Goal: Information Seeking & Learning: Learn about a topic

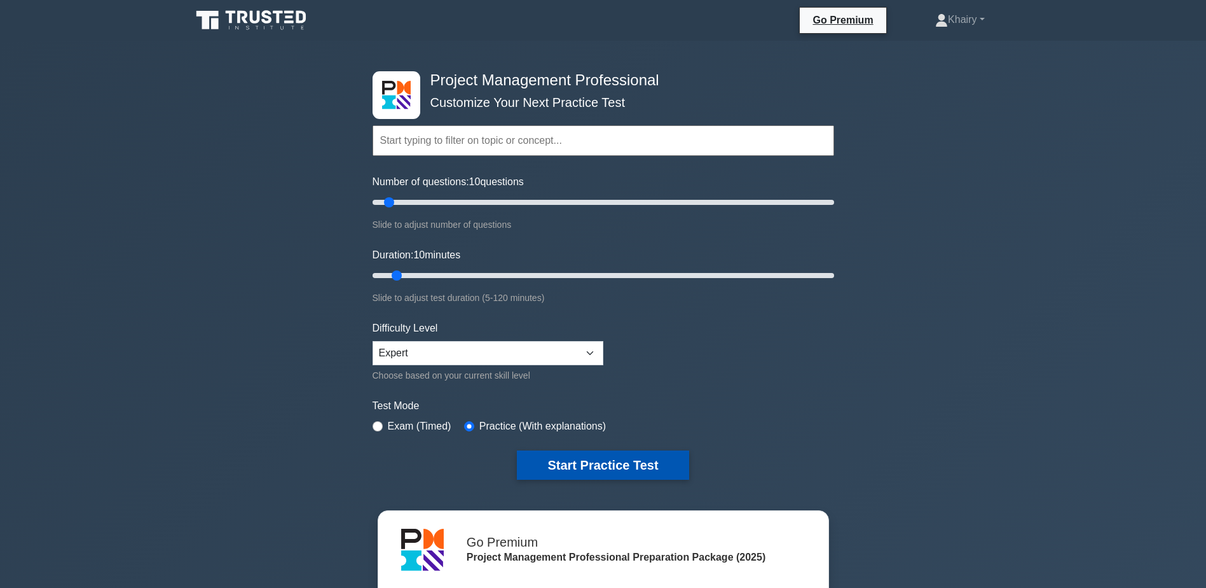
click at [611, 461] on button "Start Practice Test" at bounding box center [603, 464] width 172 height 29
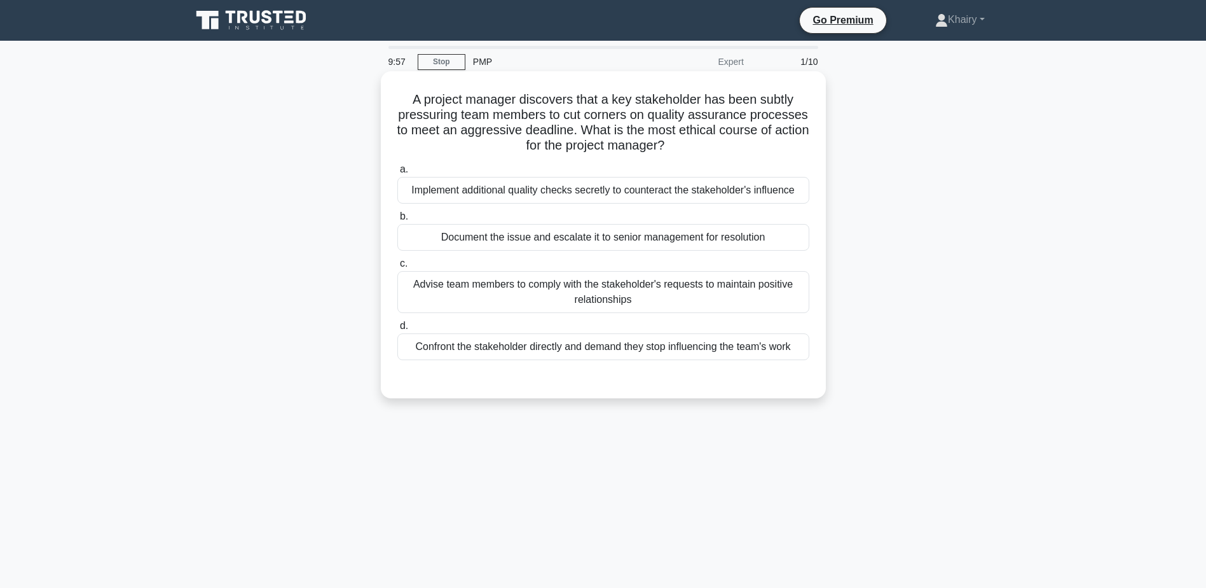
drag, startPoint x: 403, startPoint y: 94, endPoint x: 735, endPoint y: 154, distance: 337.2
click at [735, 154] on h5 "A project manager discovers that a key stakeholder has been subtly pressuring t…" at bounding box center [603, 123] width 415 height 62
copy h5 "A project manager discovers that a key stakeholder has been subtly pressuring t…"
click at [806, 237] on div "Document the issue and escalate it to senior management for resolution" at bounding box center [603, 237] width 412 height 27
click at [397, 221] on input "b. Document the issue and escalate it to senior management for resolution" at bounding box center [397, 216] width 0 height 8
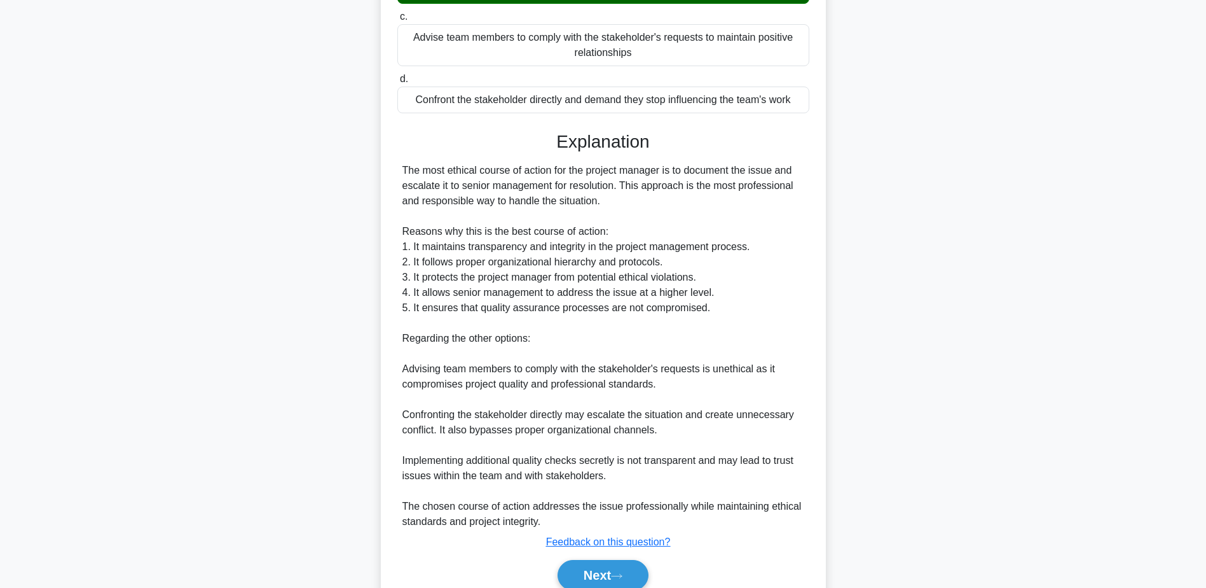
scroll to position [304, 0]
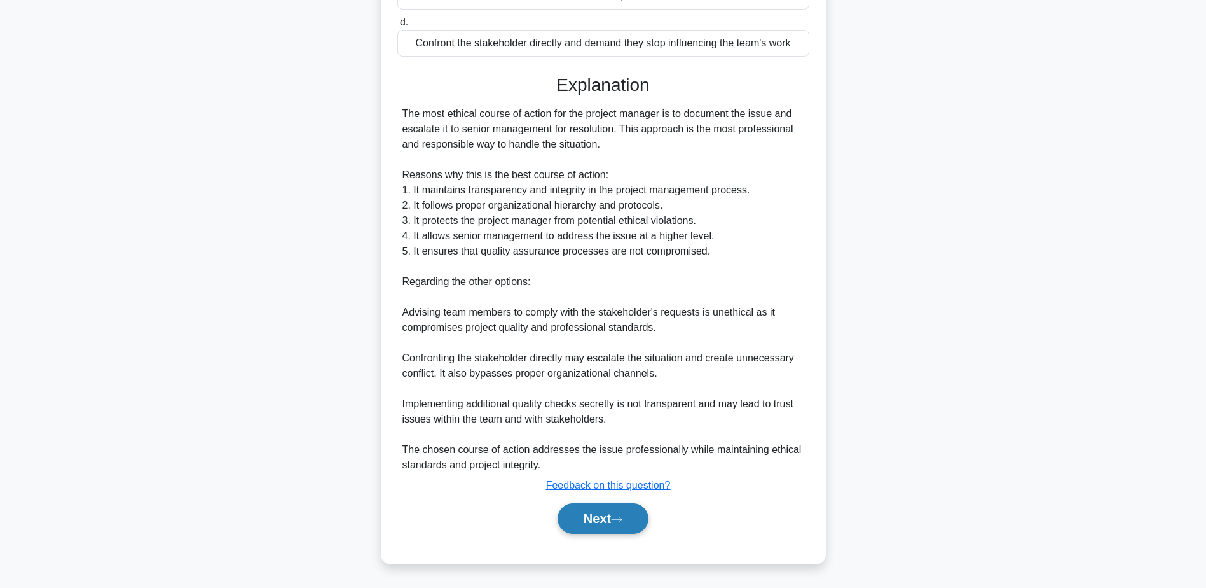
click at [612, 518] on button "Next" at bounding box center [603, 518] width 91 height 31
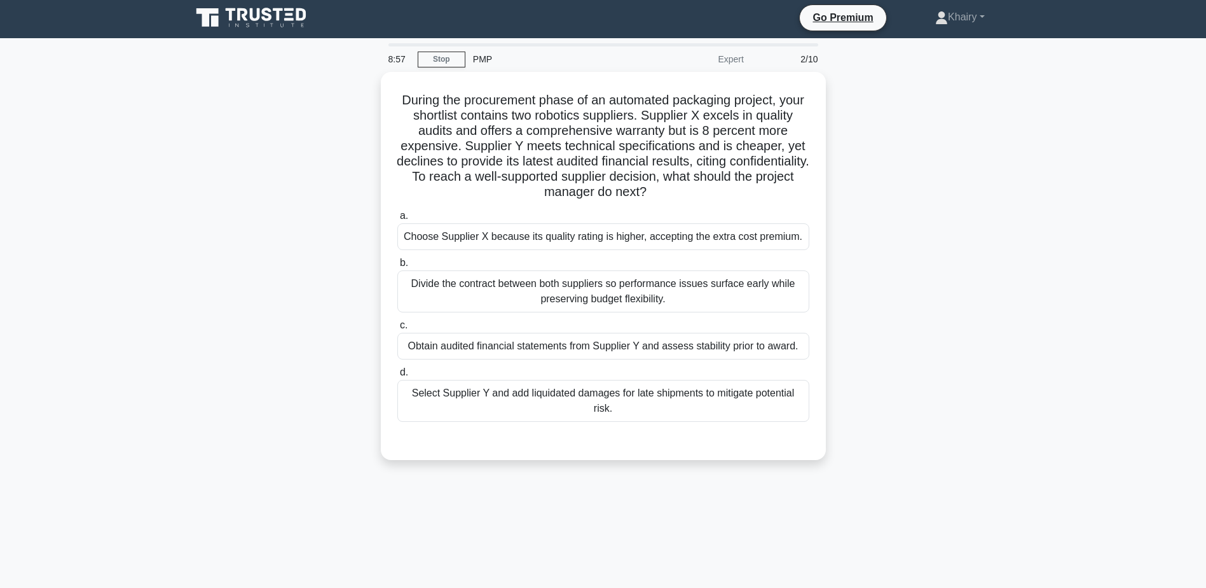
scroll to position [0, 0]
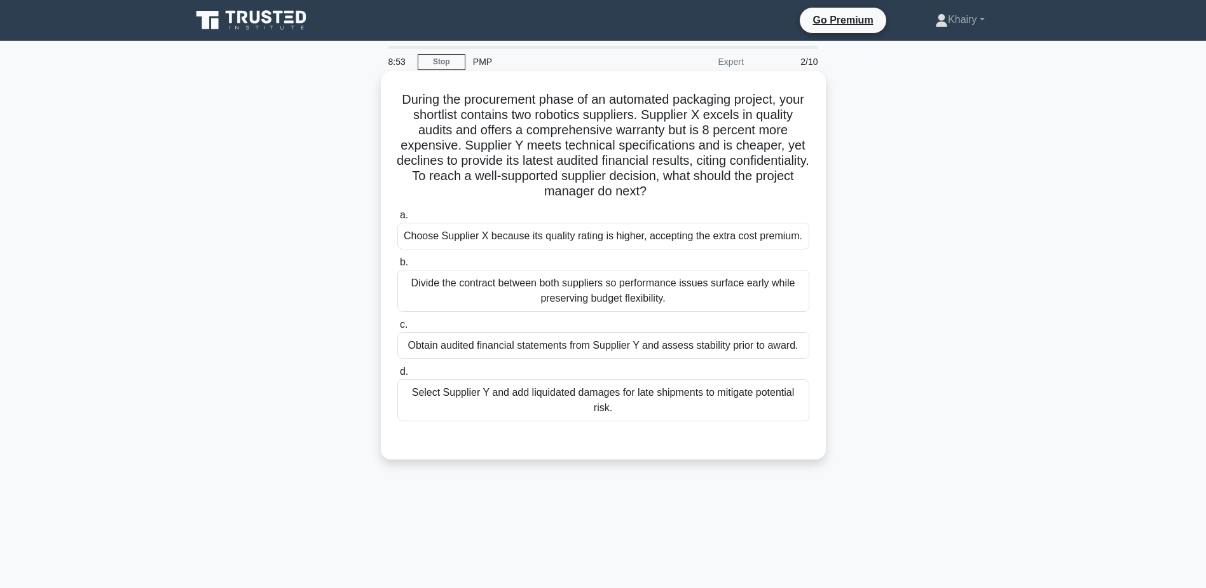
drag, startPoint x: 408, startPoint y: 89, endPoint x: 753, endPoint y: 190, distance: 359.1
click at [753, 190] on div "During the procurement phase of an automated packaging project, your shortlist …" at bounding box center [603, 265] width 435 height 378
copy h5 "During the procurement phase of an automated packaging project, your shortlist …"
click at [785, 345] on div "Obtain audited financial statements from Supplier Y and assess stability prior …" at bounding box center [603, 345] width 412 height 27
click at [397, 329] on input "c. Obtain audited financial statements from Supplier Y and assess stability pri…" at bounding box center [397, 324] width 0 height 8
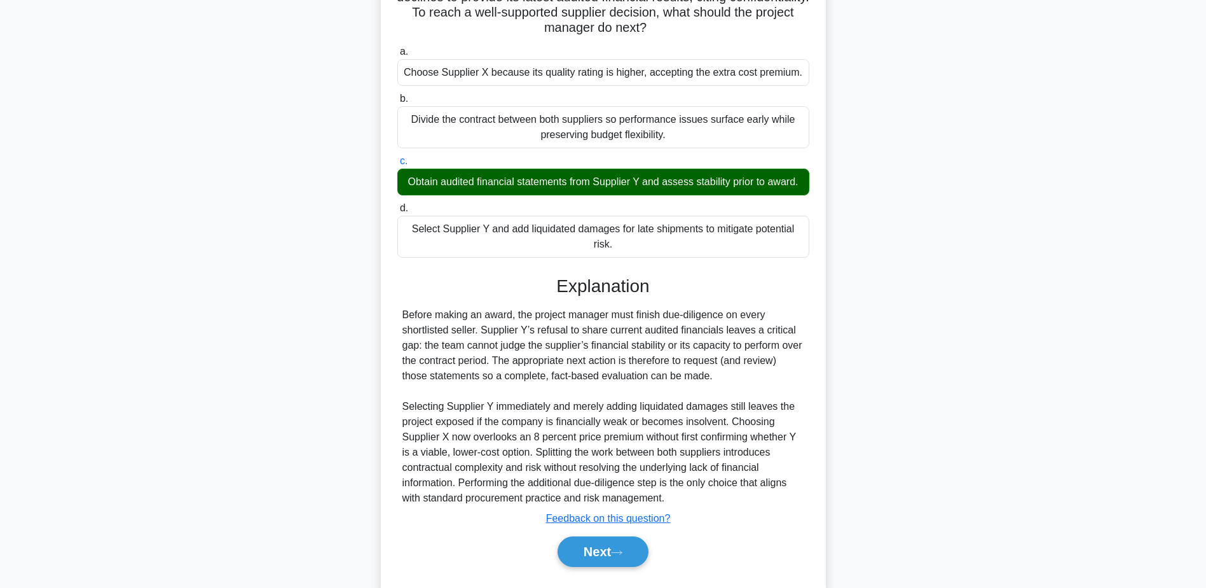
scroll to position [212, 0]
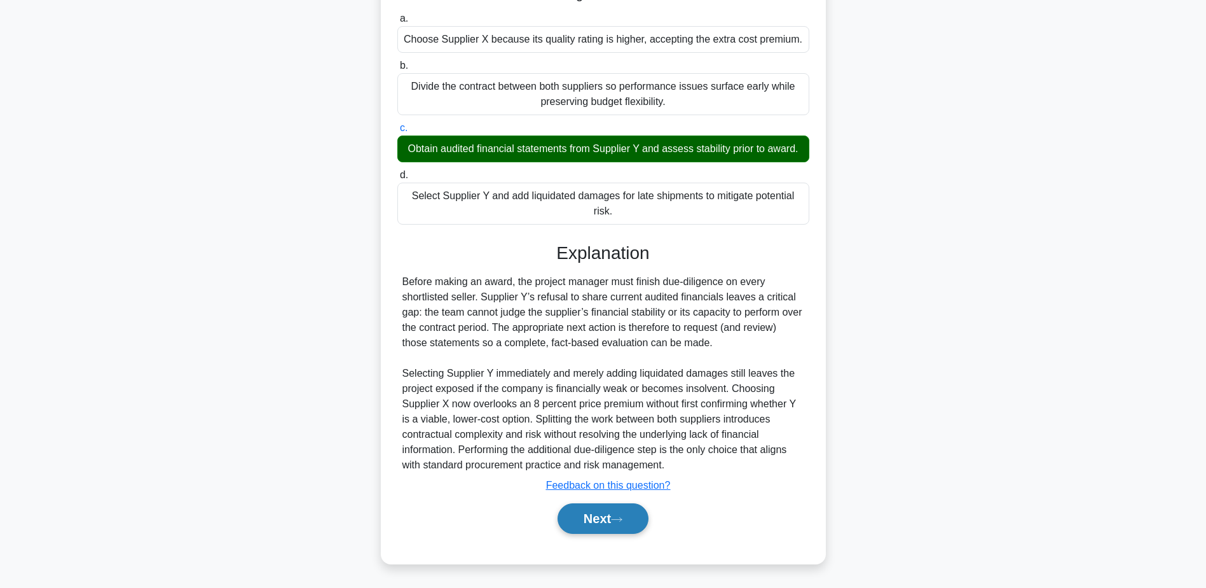
click at [608, 512] on button "Next" at bounding box center [603, 518] width 91 height 31
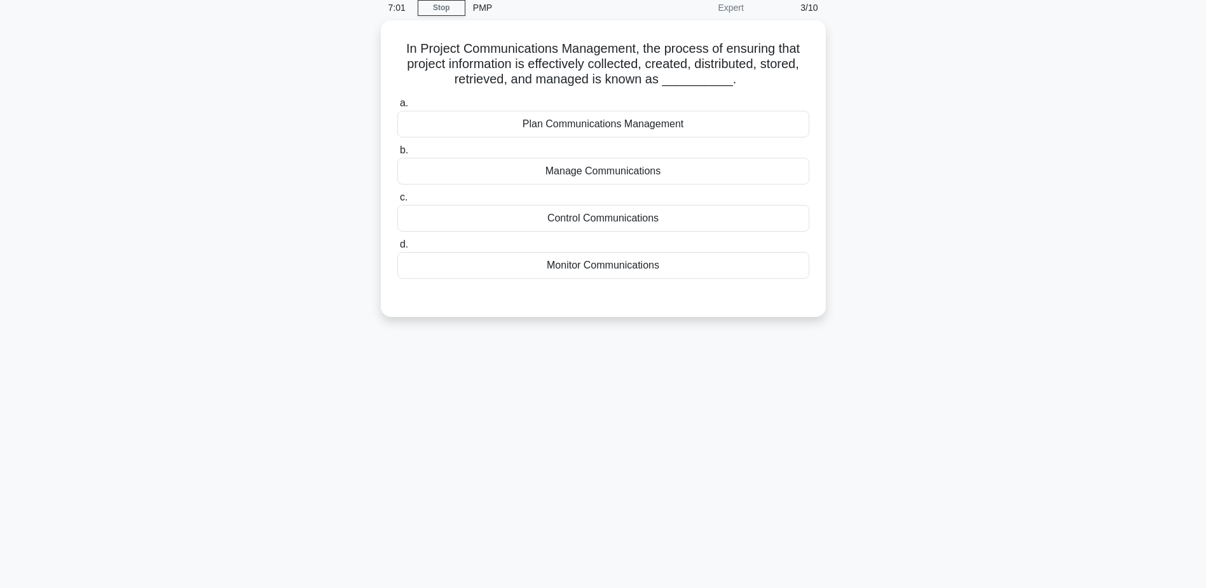
scroll to position [0, 0]
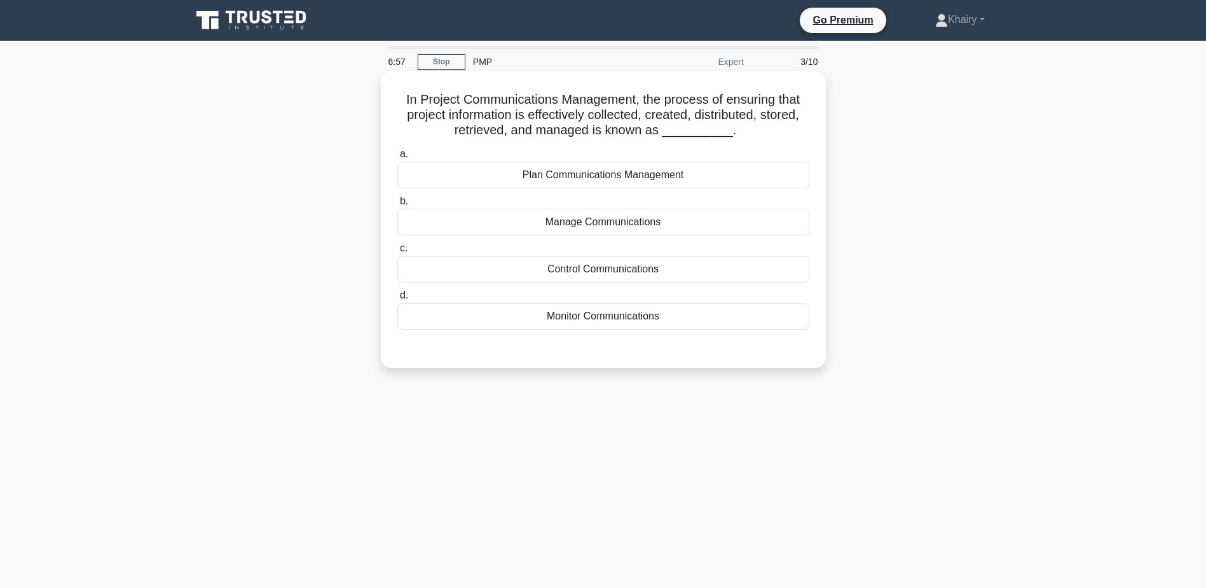
drag, startPoint x: 394, startPoint y: 93, endPoint x: 736, endPoint y: 141, distance: 345.4
click at [736, 141] on div "In Project Communications Management, the process of ensuring that project info…" at bounding box center [603, 219] width 435 height 286
copy h5 "In Project Communications Management, the process of ensuring that project info…"
click at [618, 316] on div "Monitor Communications" at bounding box center [603, 316] width 412 height 27
click at [397, 299] on input "d. Monitor Communications" at bounding box center [397, 295] width 0 height 8
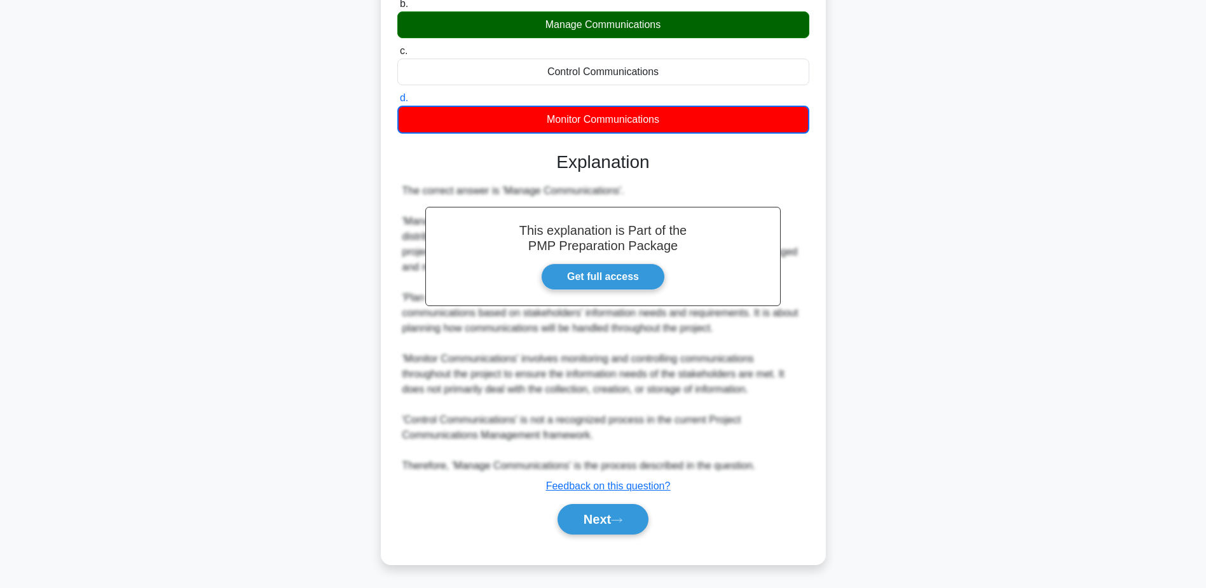
scroll to position [198, 0]
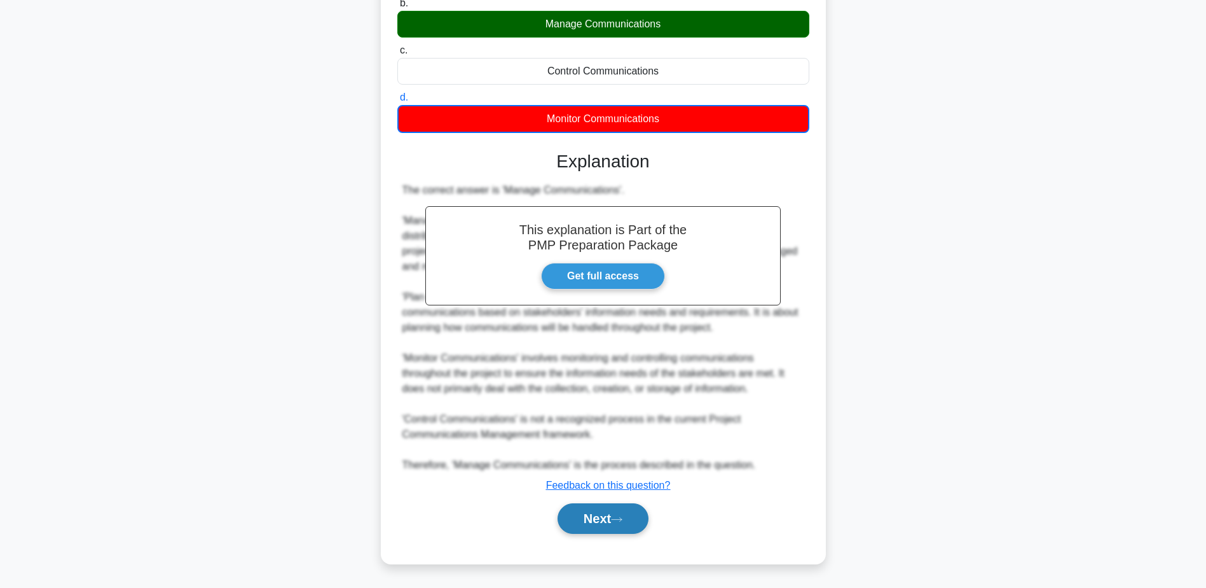
click at [603, 521] on button "Next" at bounding box center [603, 518] width 91 height 31
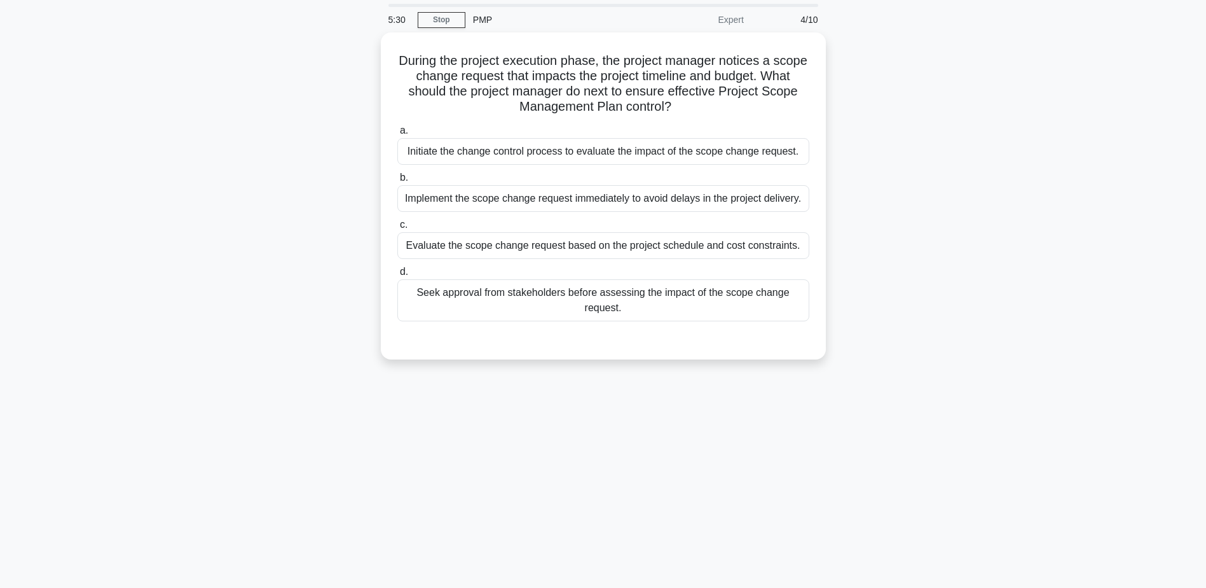
scroll to position [0, 0]
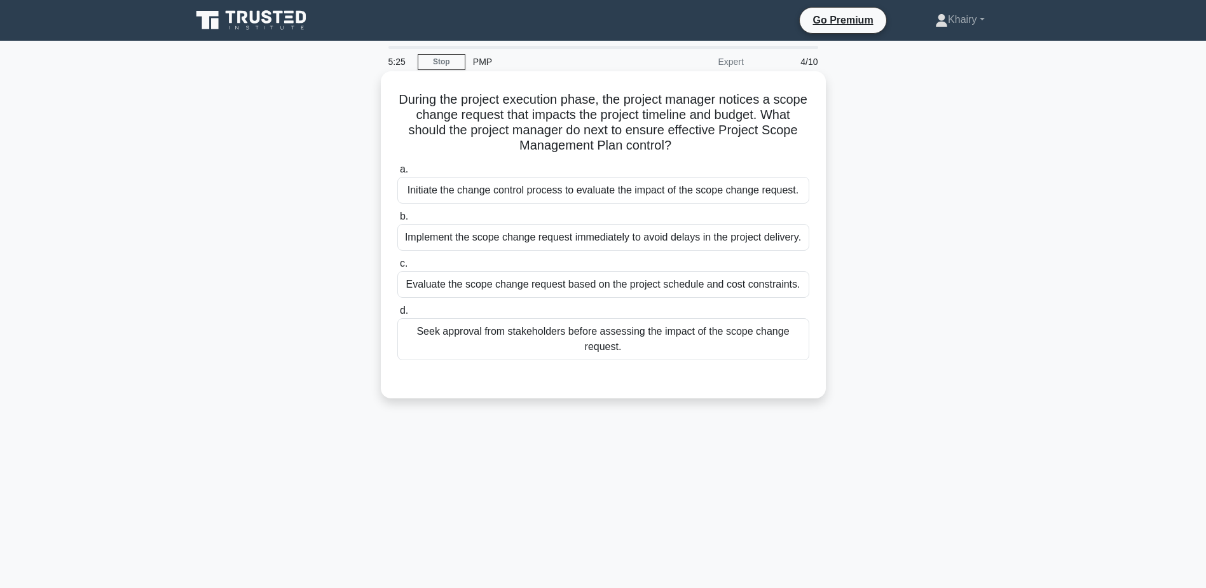
drag, startPoint x: 408, startPoint y: 92, endPoint x: 760, endPoint y: 149, distance: 356.2
click at [760, 149] on h5 "During the project execution phase, the project manager notices a scope change …" at bounding box center [603, 123] width 415 height 62
copy h5 "During the project execution phase, the project manager notices a scope change …"
click at [783, 193] on div "Initiate the change control process to evaluate the impact of the scope change …" at bounding box center [603, 190] width 412 height 27
click at [397, 174] on input "a. Initiate the change control process to evaluate the impact of the scope chan…" at bounding box center [397, 169] width 0 height 8
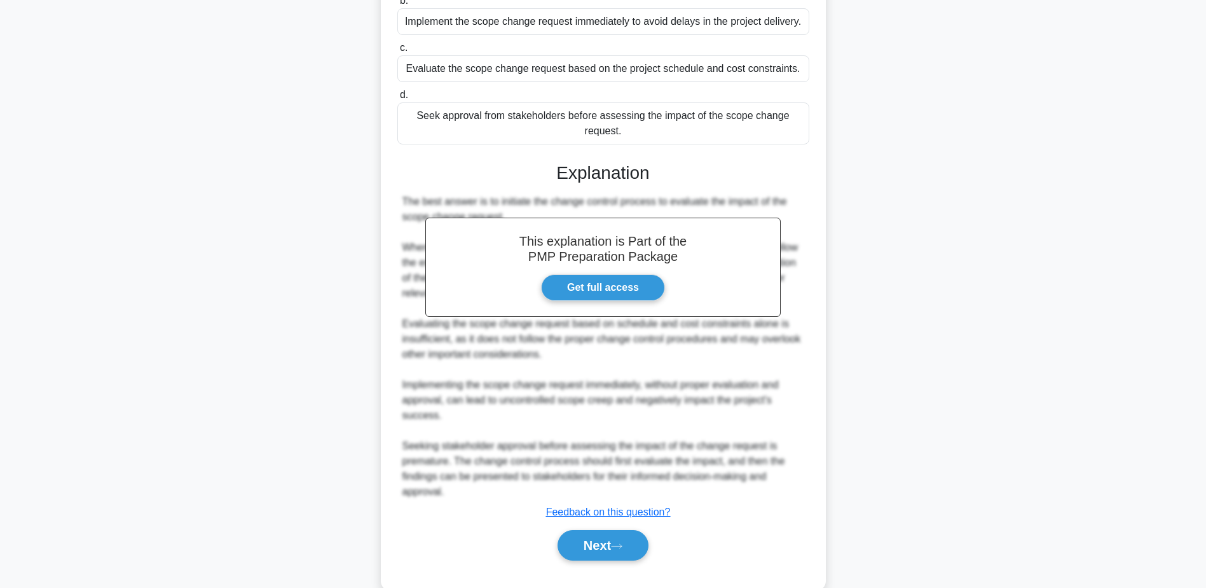
scroll to position [258, 0]
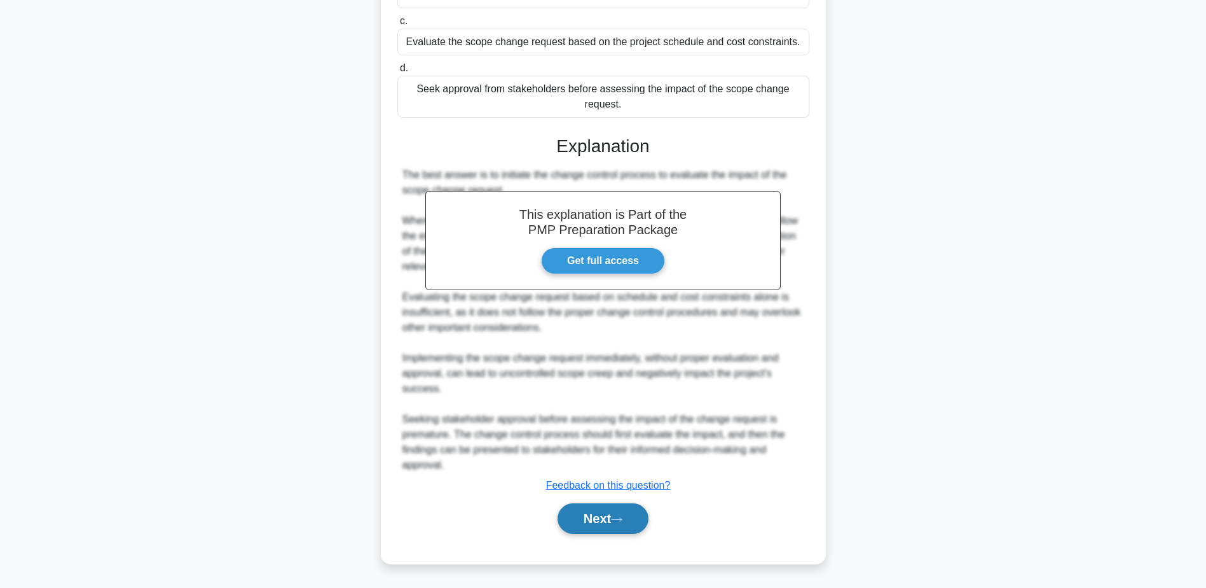
click at [600, 514] on button "Next" at bounding box center [603, 518] width 91 height 31
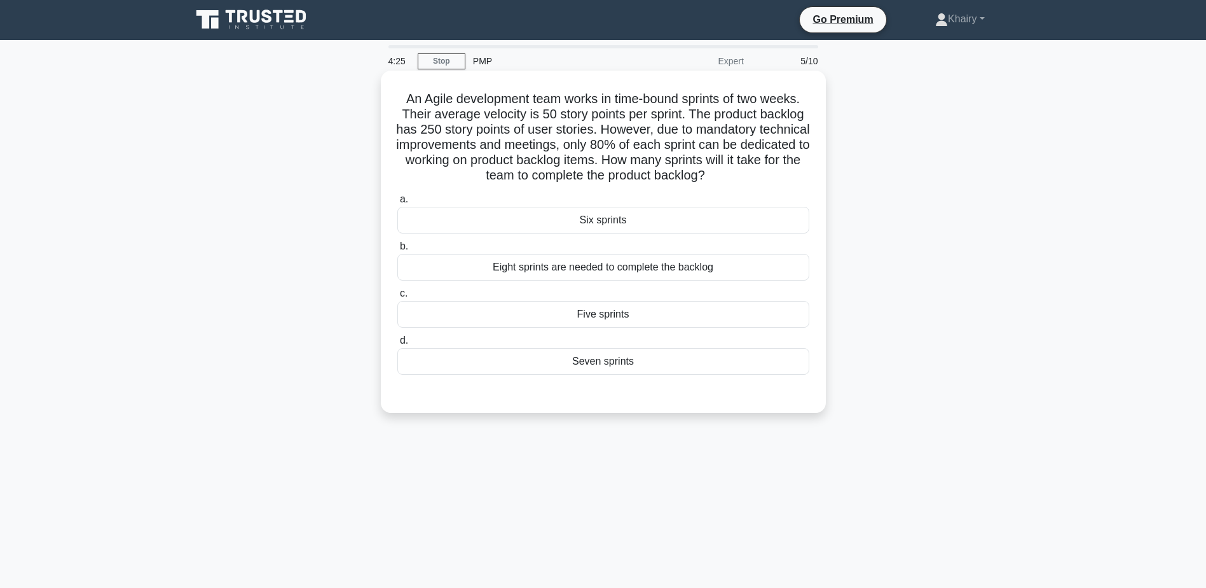
scroll to position [0, 0]
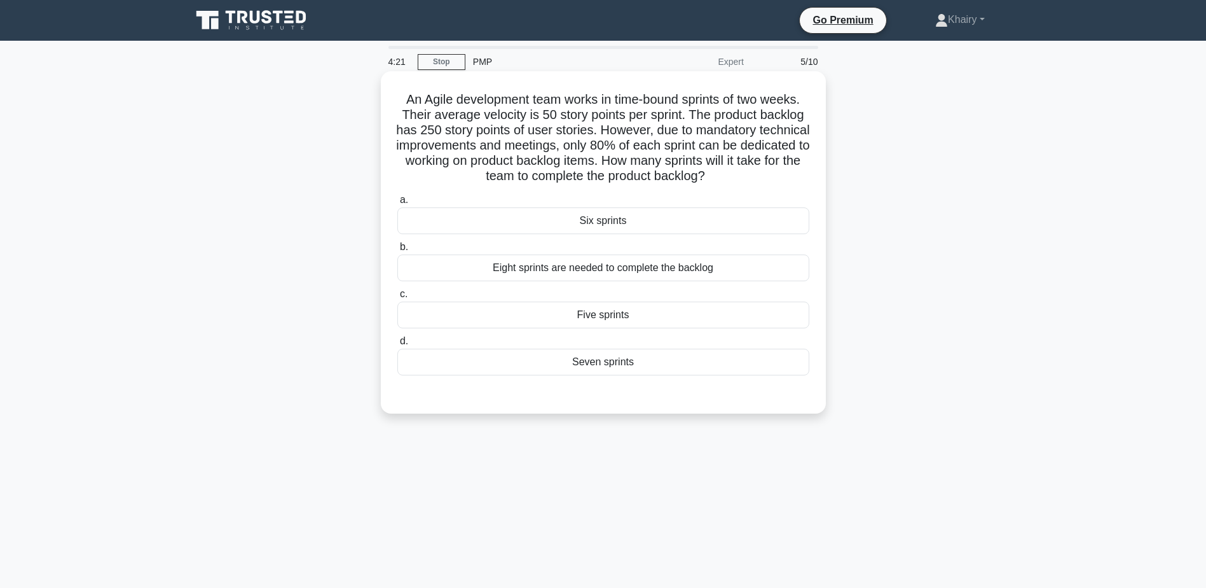
drag, startPoint x: 390, startPoint y: 99, endPoint x: 762, endPoint y: 173, distance: 379.2
click at [762, 173] on div "An Agile development team works in time-bound sprints of two weeks. Their avera…" at bounding box center [603, 242] width 435 height 332
copy h5 "An Agile development team works in time-bound sprints of two weeks. Their avera…"
click at [776, 321] on div "Five sprints" at bounding box center [603, 314] width 412 height 27
click at [397, 298] on input "c. Five sprints" at bounding box center [397, 294] width 0 height 8
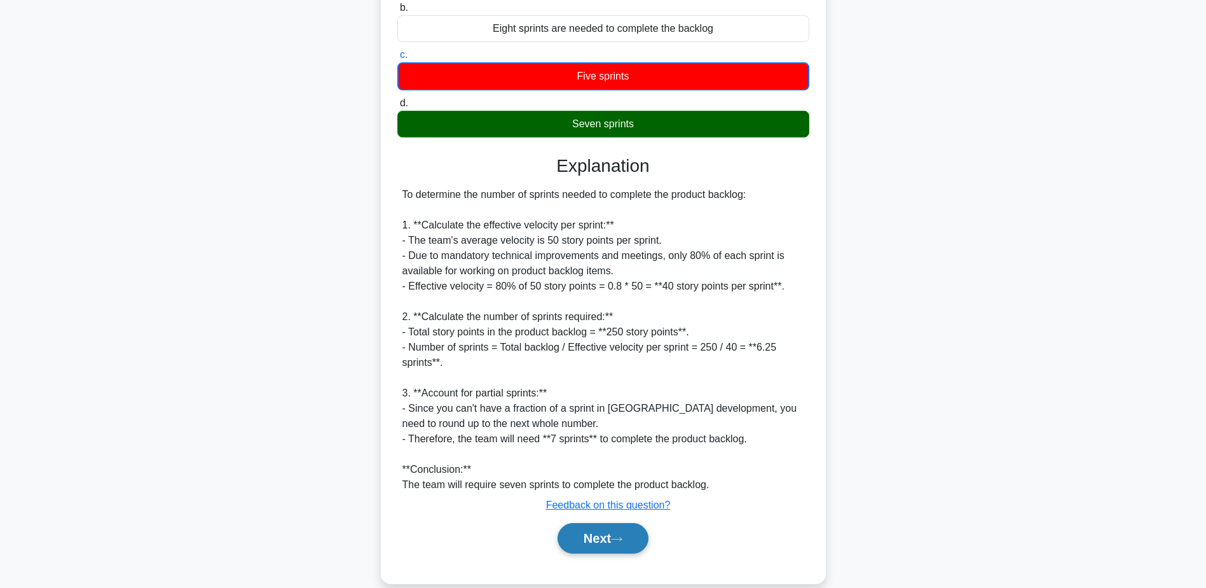
scroll to position [259, 0]
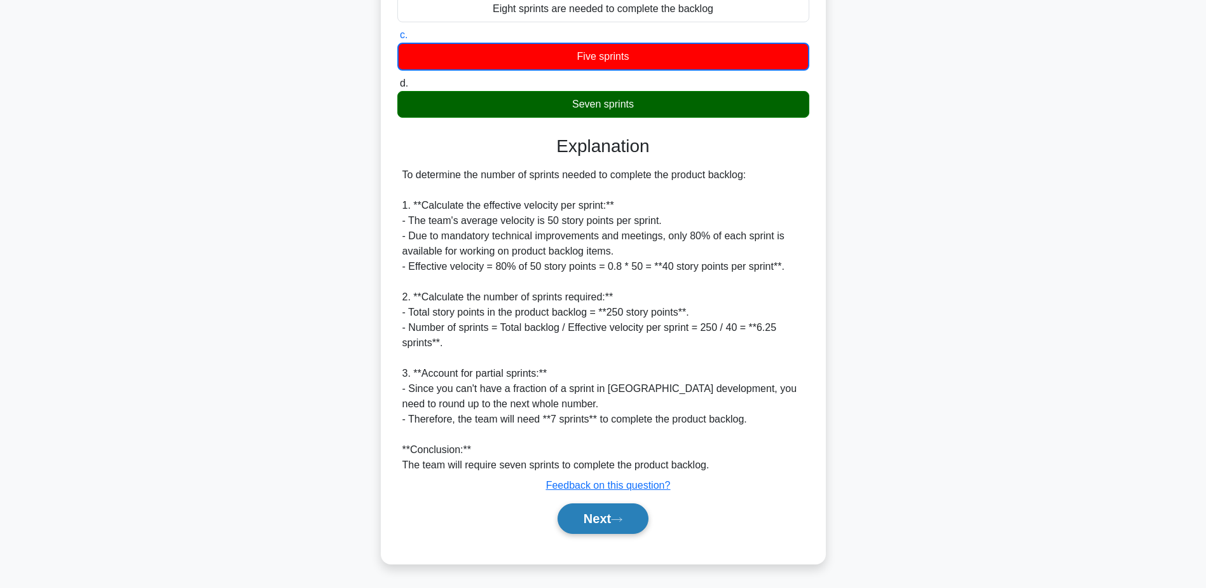
click at [616, 518] on icon at bounding box center [616, 519] width 11 height 7
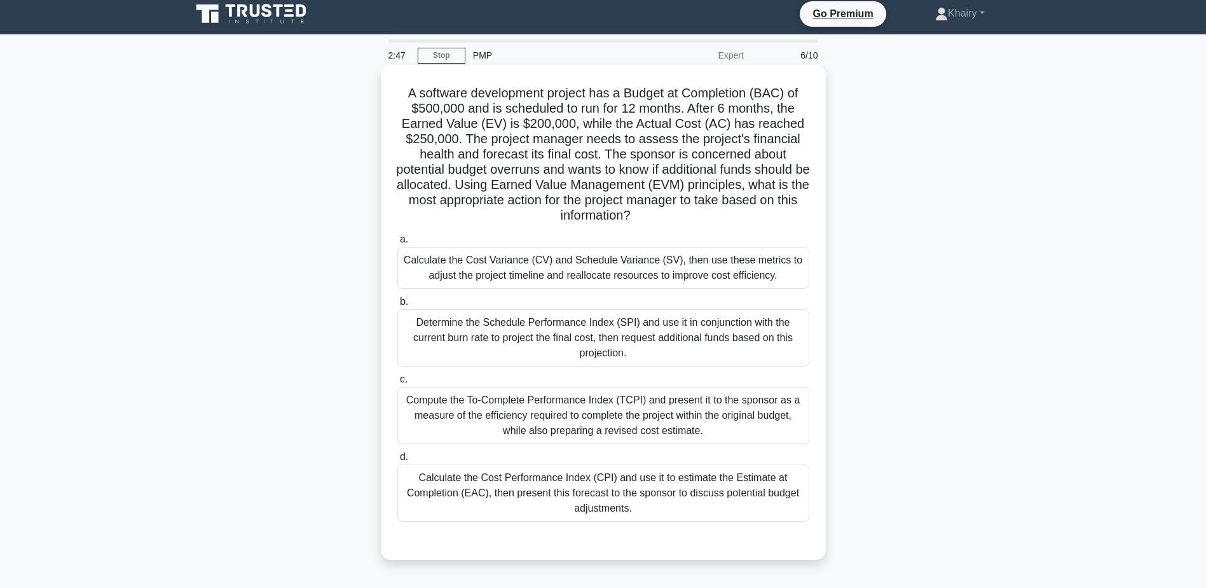
scroll to position [0, 0]
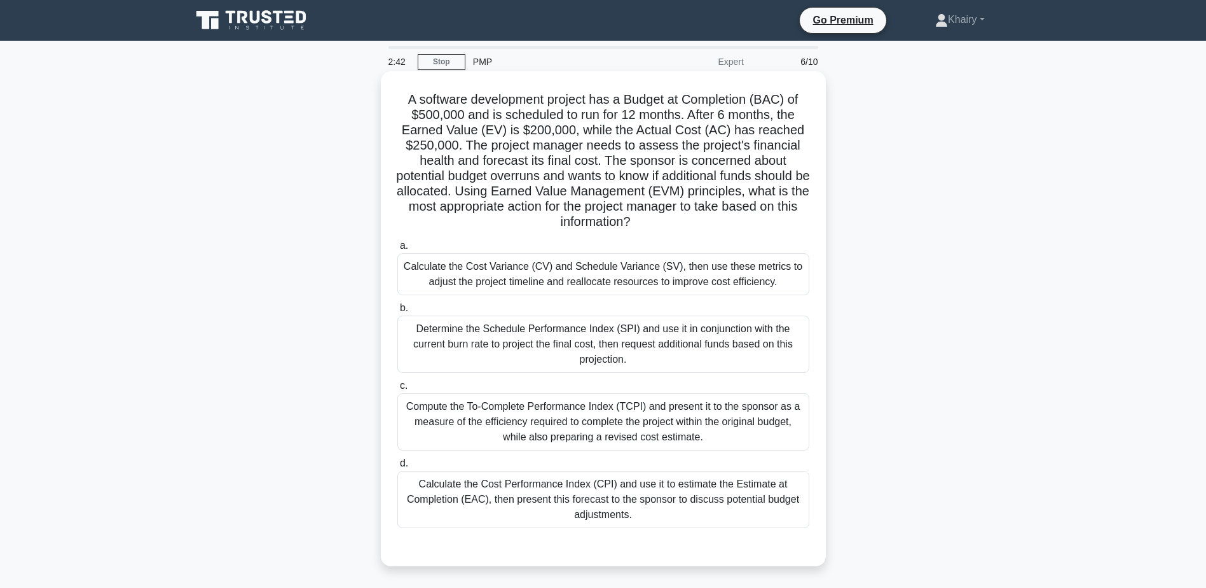
drag, startPoint x: 394, startPoint y: 93, endPoint x: 714, endPoint y: 226, distance: 346.3
click at [714, 226] on div "A software development project has a Budget at Completion (BAC) of $500,000 and…" at bounding box center [603, 318] width 435 height 484
copy h5 "A software development project has a Budget at Completion (BAC) of $500,000 and…"
click at [768, 278] on div "Calculate the Cost Variance (CV) and Schedule Variance (SV), then use these met…" at bounding box center [603, 274] width 412 height 42
click at [397, 250] on input "a. Calculate the Cost Variance (CV) and Schedule Variance (SV), then use these …" at bounding box center [397, 246] width 0 height 8
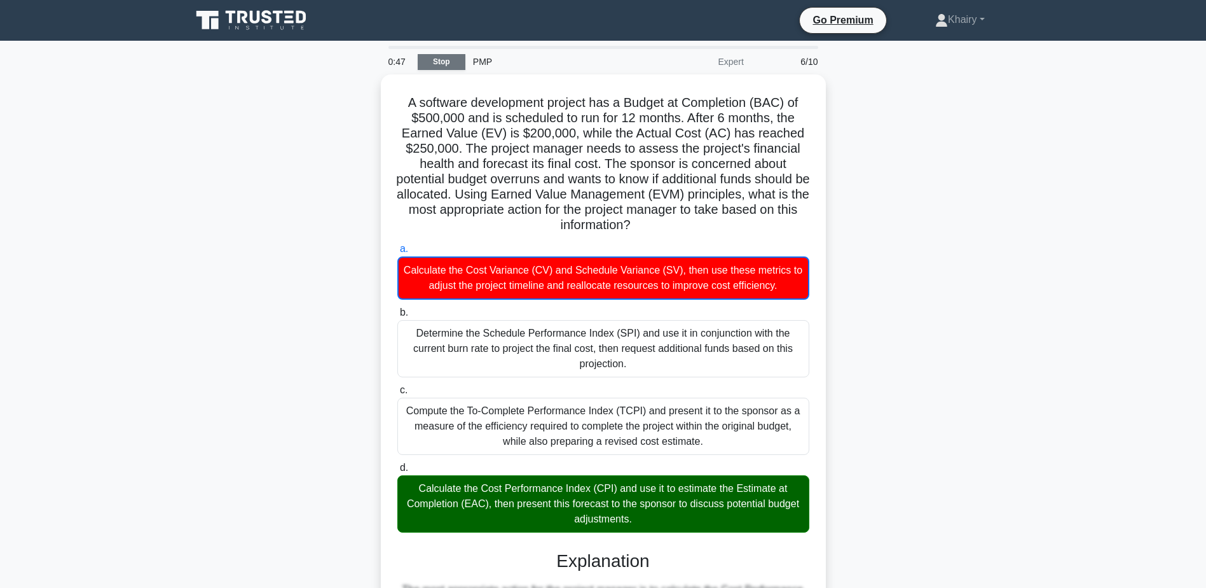
click at [440, 60] on link "Stop" at bounding box center [442, 62] width 48 height 16
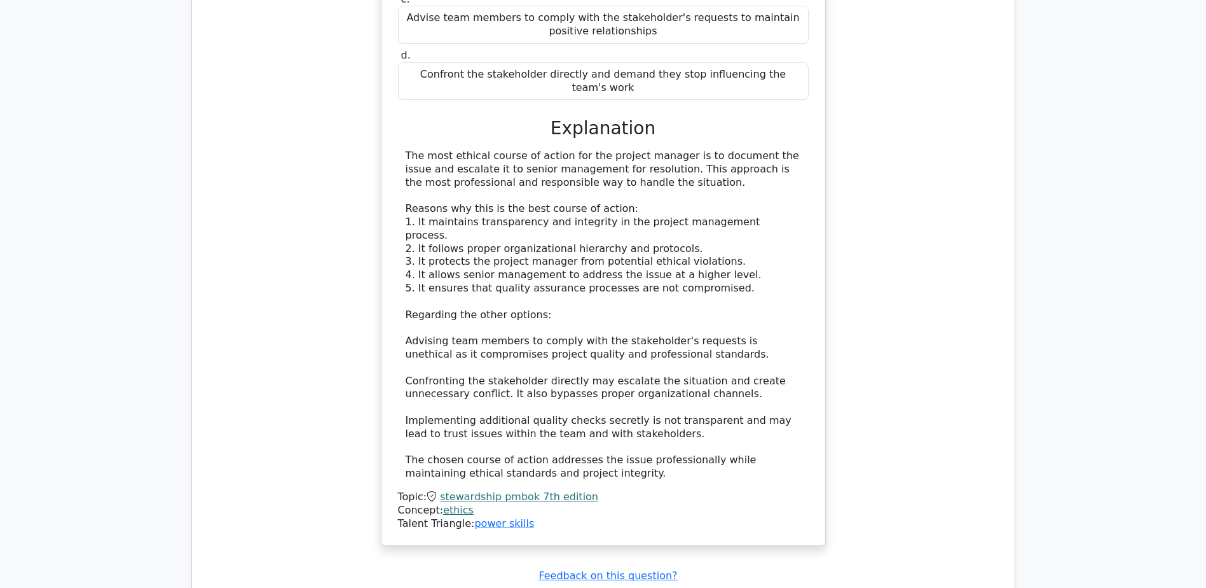
scroll to position [1526, 0]
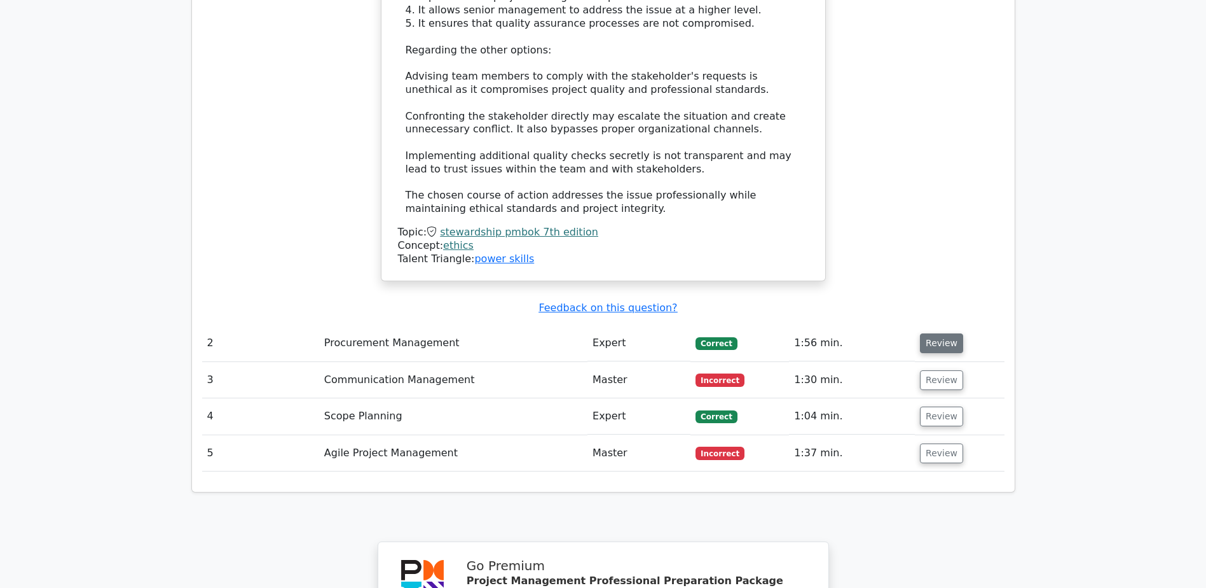
click at [937, 333] on button "Review" at bounding box center [941, 343] width 43 height 20
click at [940, 333] on button "Review" at bounding box center [941, 343] width 43 height 20
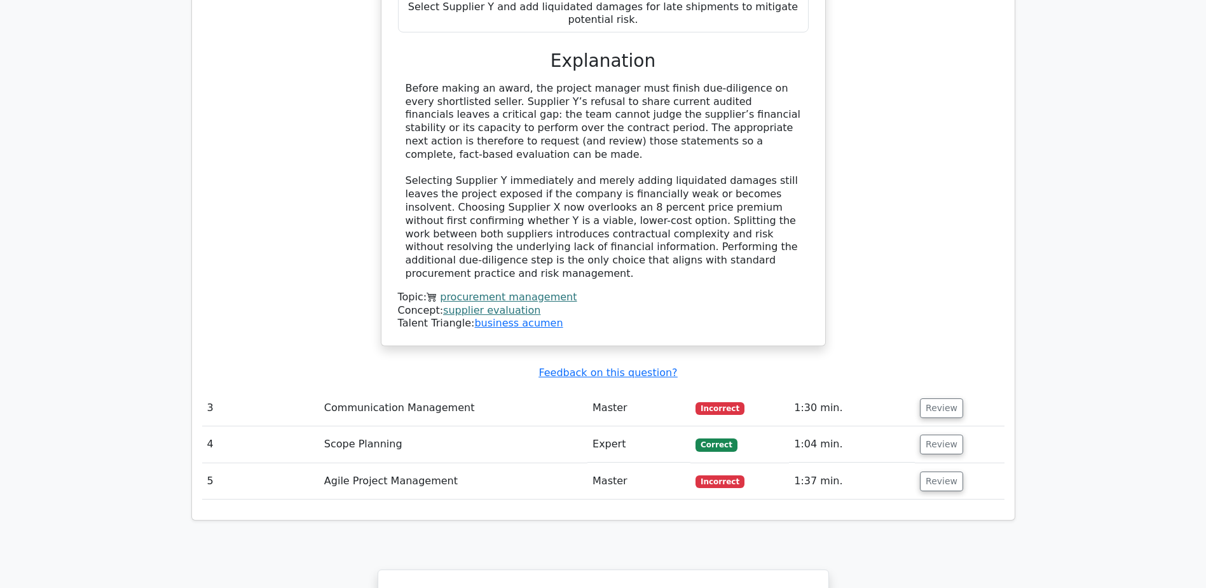
scroll to position [2289, 0]
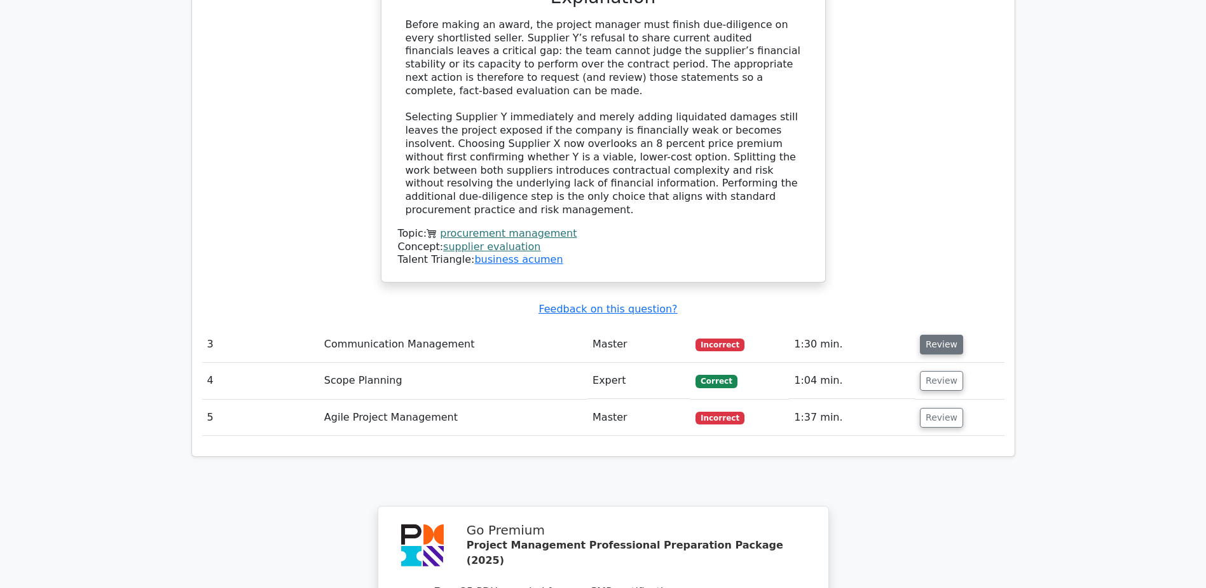
click at [946, 334] on button "Review" at bounding box center [941, 344] width 43 height 20
click at [944, 334] on button "Review" at bounding box center [941, 344] width 43 height 20
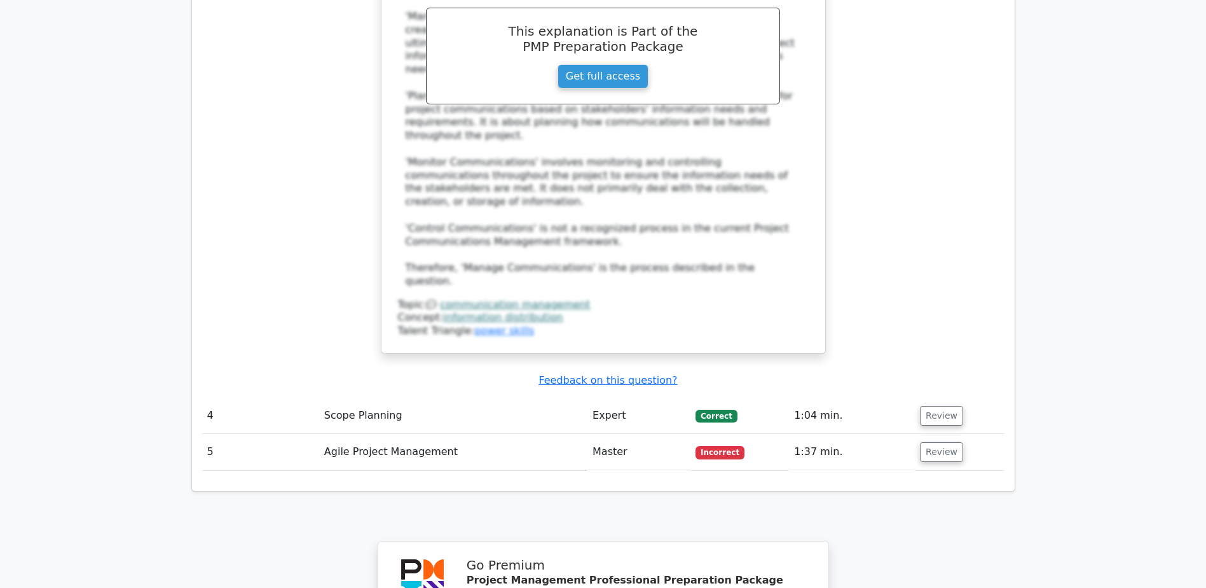
scroll to position [2988, 0]
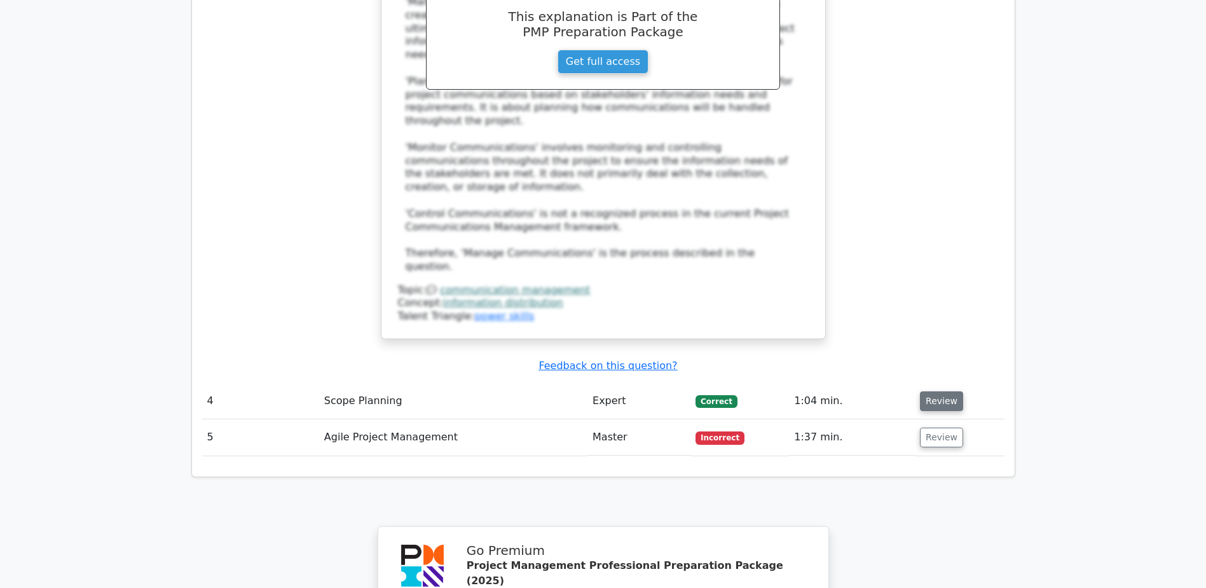
click at [926, 391] on button "Review" at bounding box center [941, 401] width 43 height 20
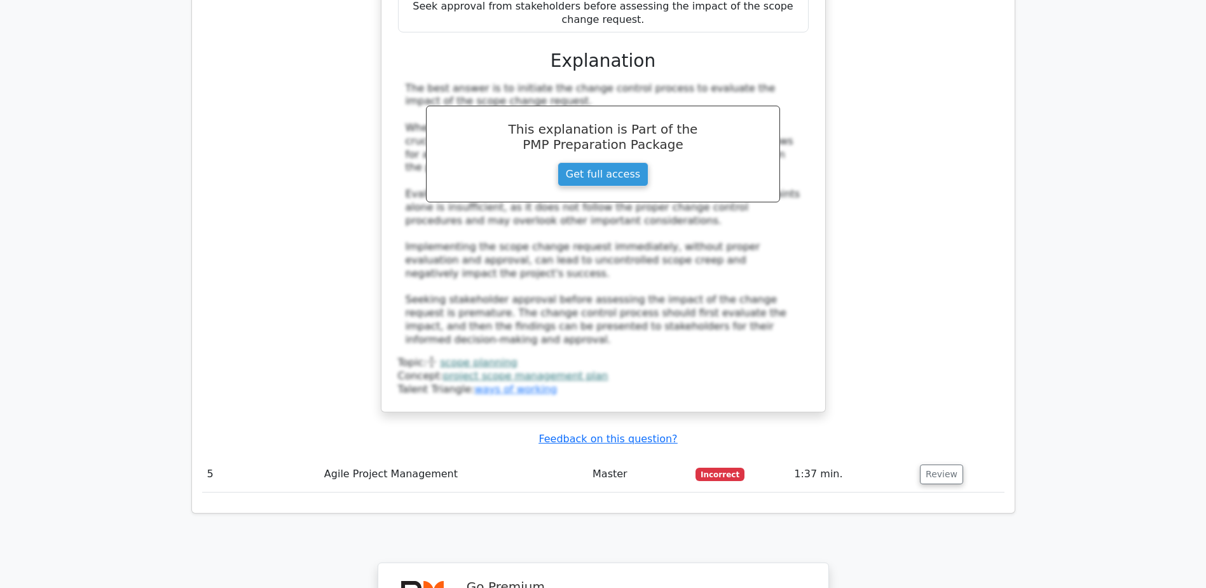
scroll to position [3688, 0]
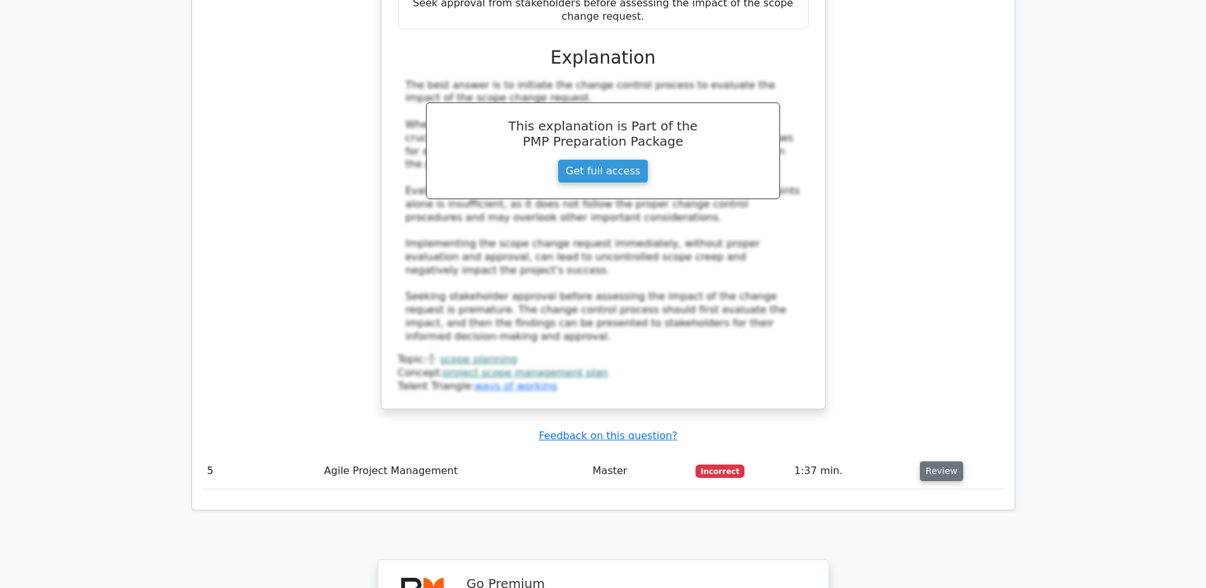
click at [937, 461] on button "Review" at bounding box center [941, 471] width 43 height 20
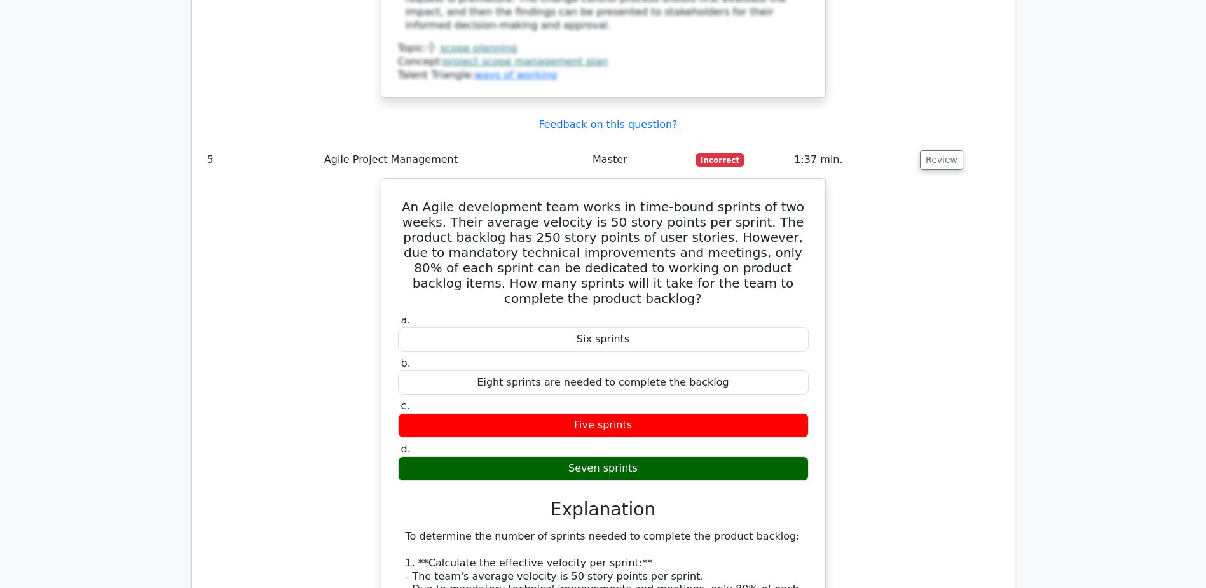
scroll to position [3984, 0]
